Goal: Task Accomplishment & Management: Complete application form

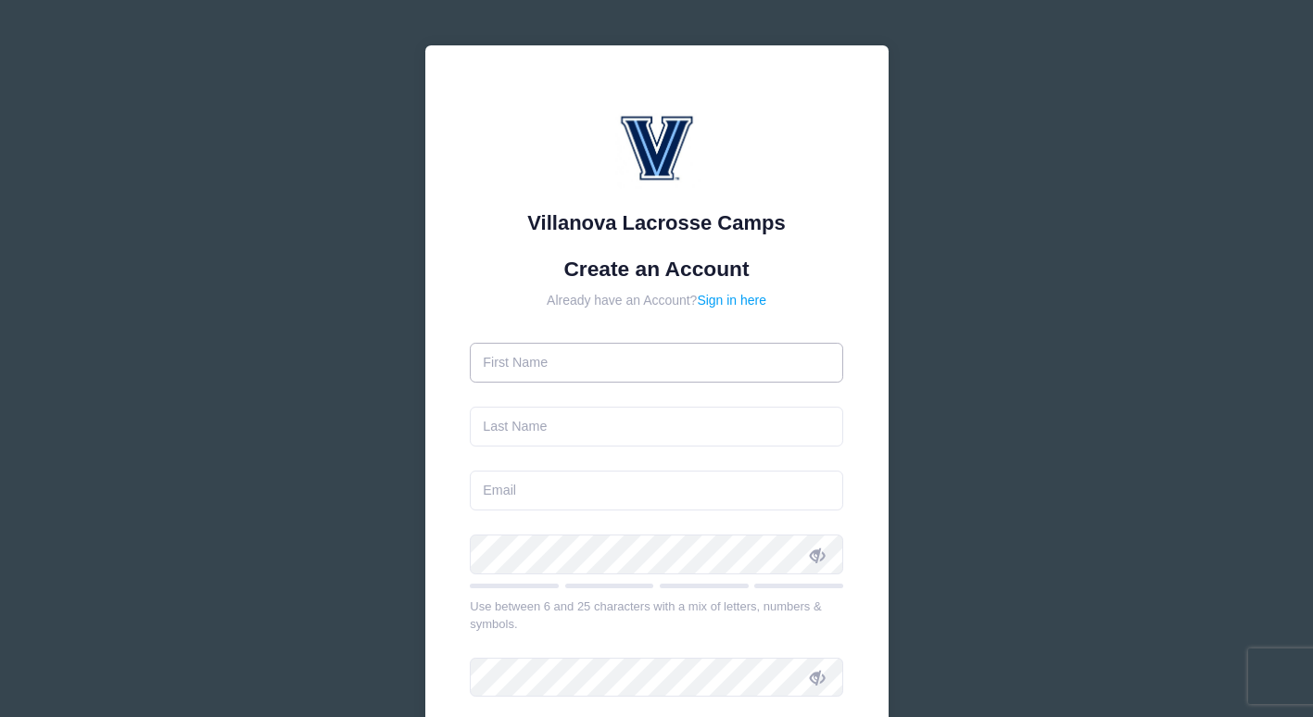
click at [562, 365] on input "text" at bounding box center [656, 363] width 373 height 40
type input "[PERSON_NAME]"
type input "Cope"
type input "michellecope26@gmail.com"
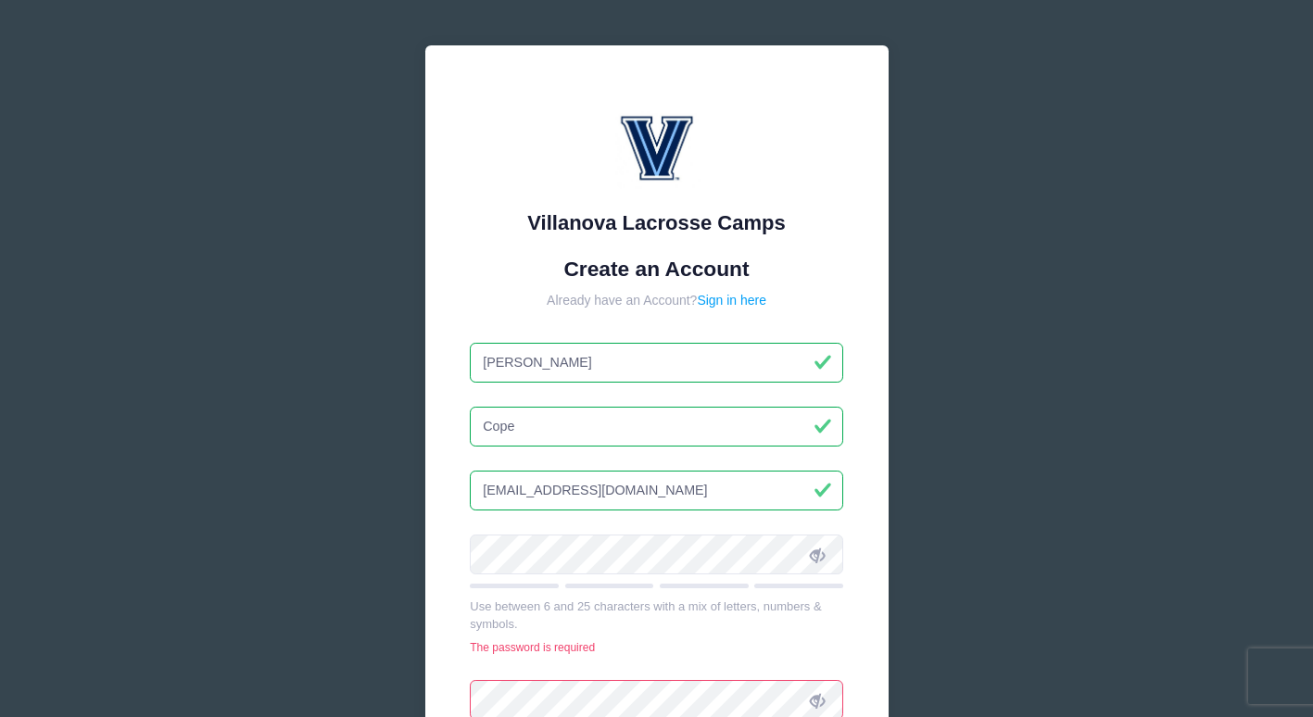
type input "Kolby"
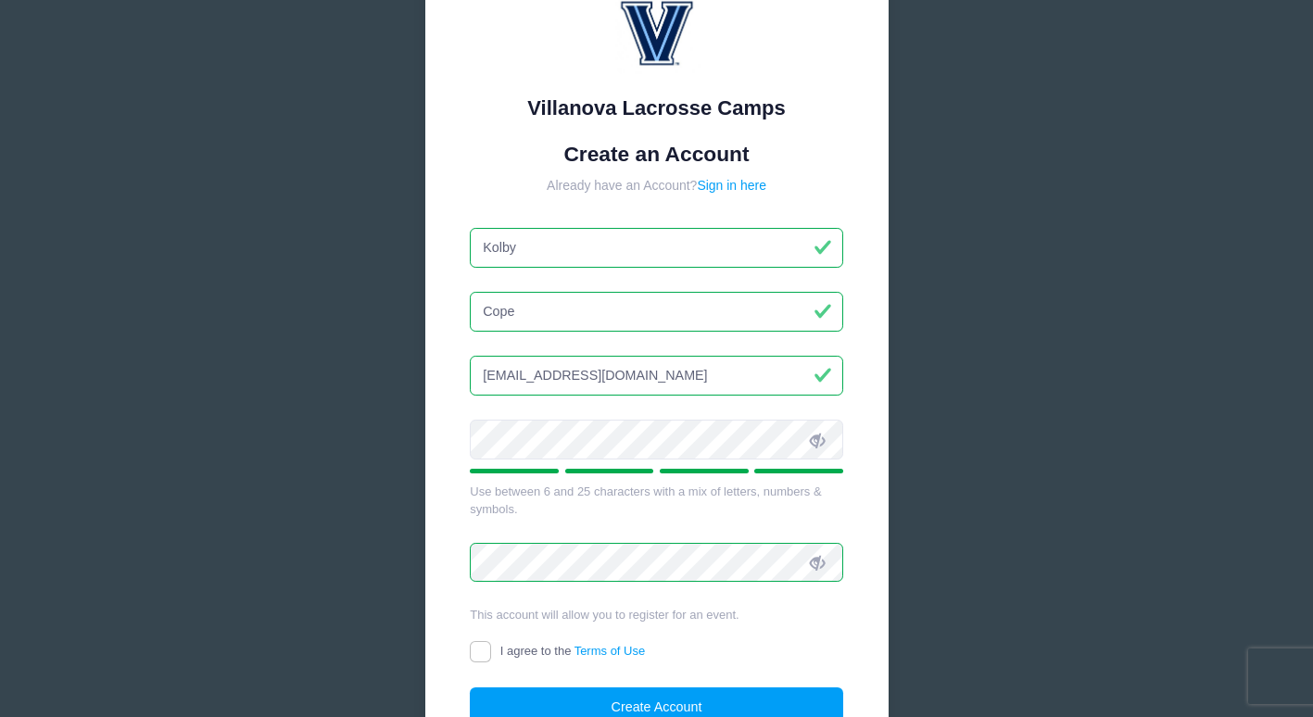
scroll to position [178, 0]
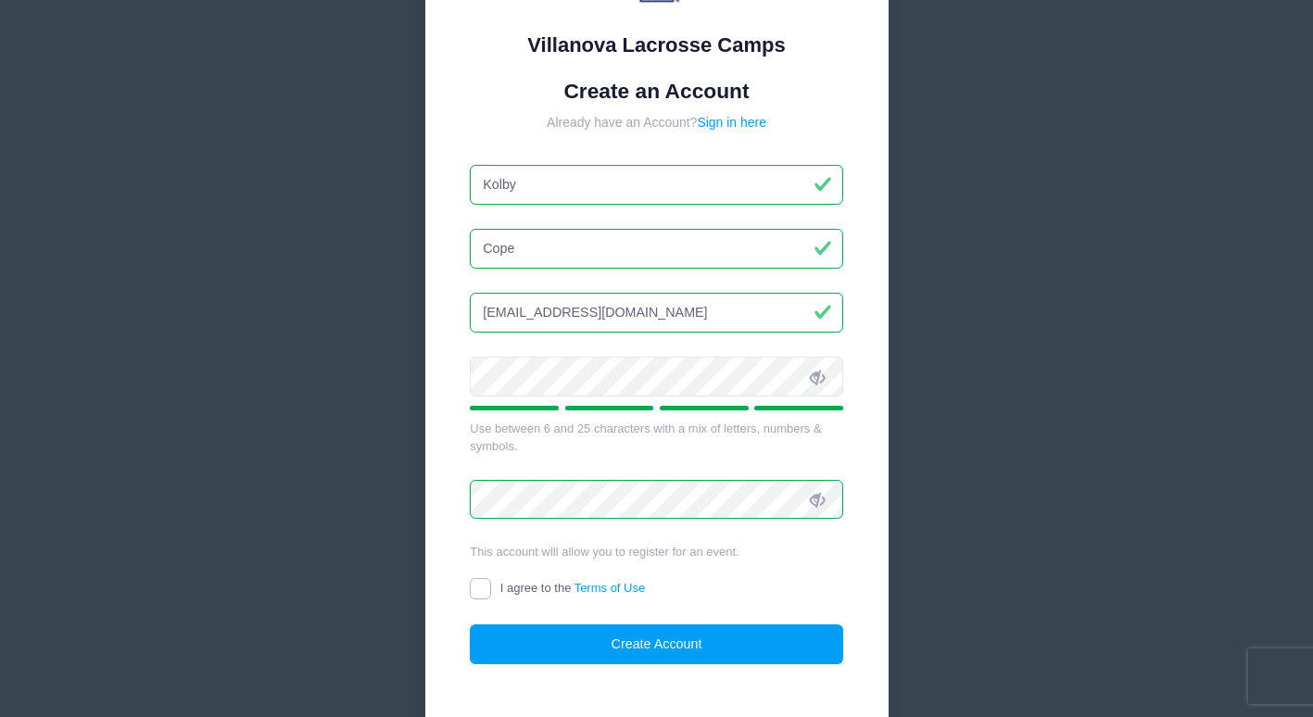
click at [482, 587] on input "I agree to the Terms of Use" at bounding box center [480, 588] width 21 height 21
checkbox input "true"
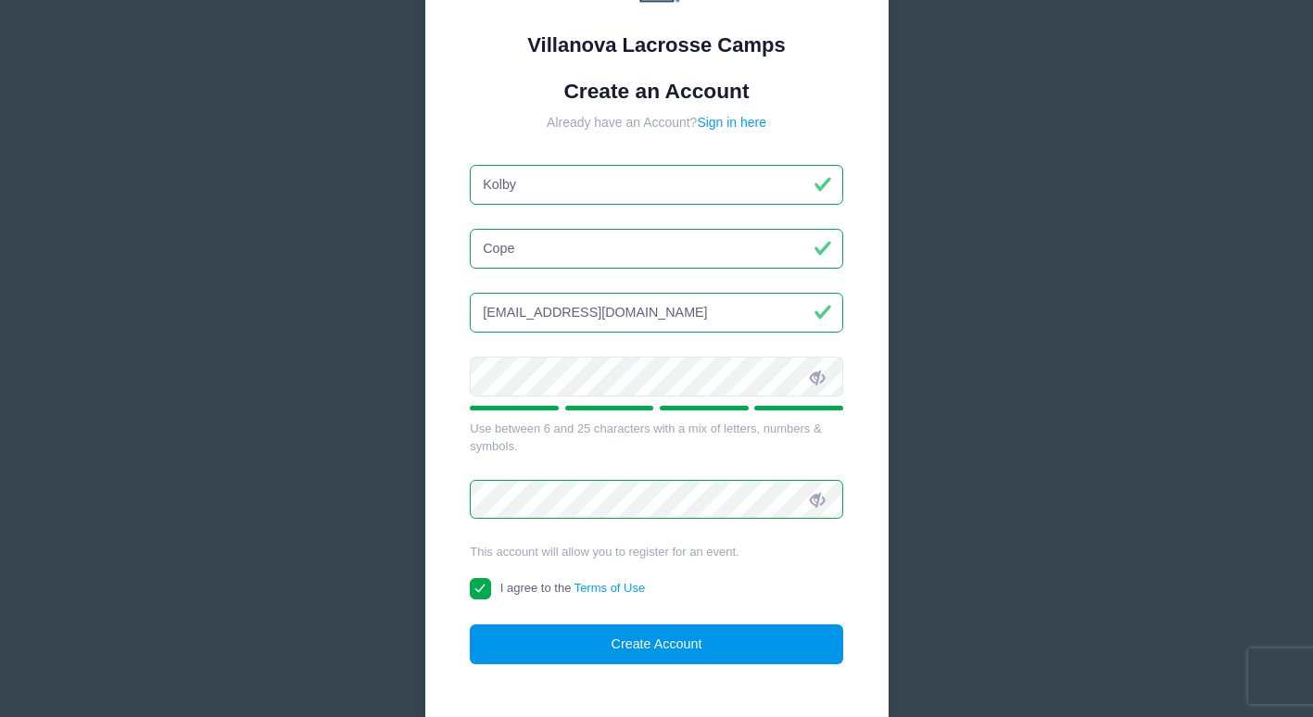
click at [667, 650] on button "Create Account" at bounding box center [656, 645] width 373 height 40
